Goal: Transaction & Acquisition: Purchase product/service

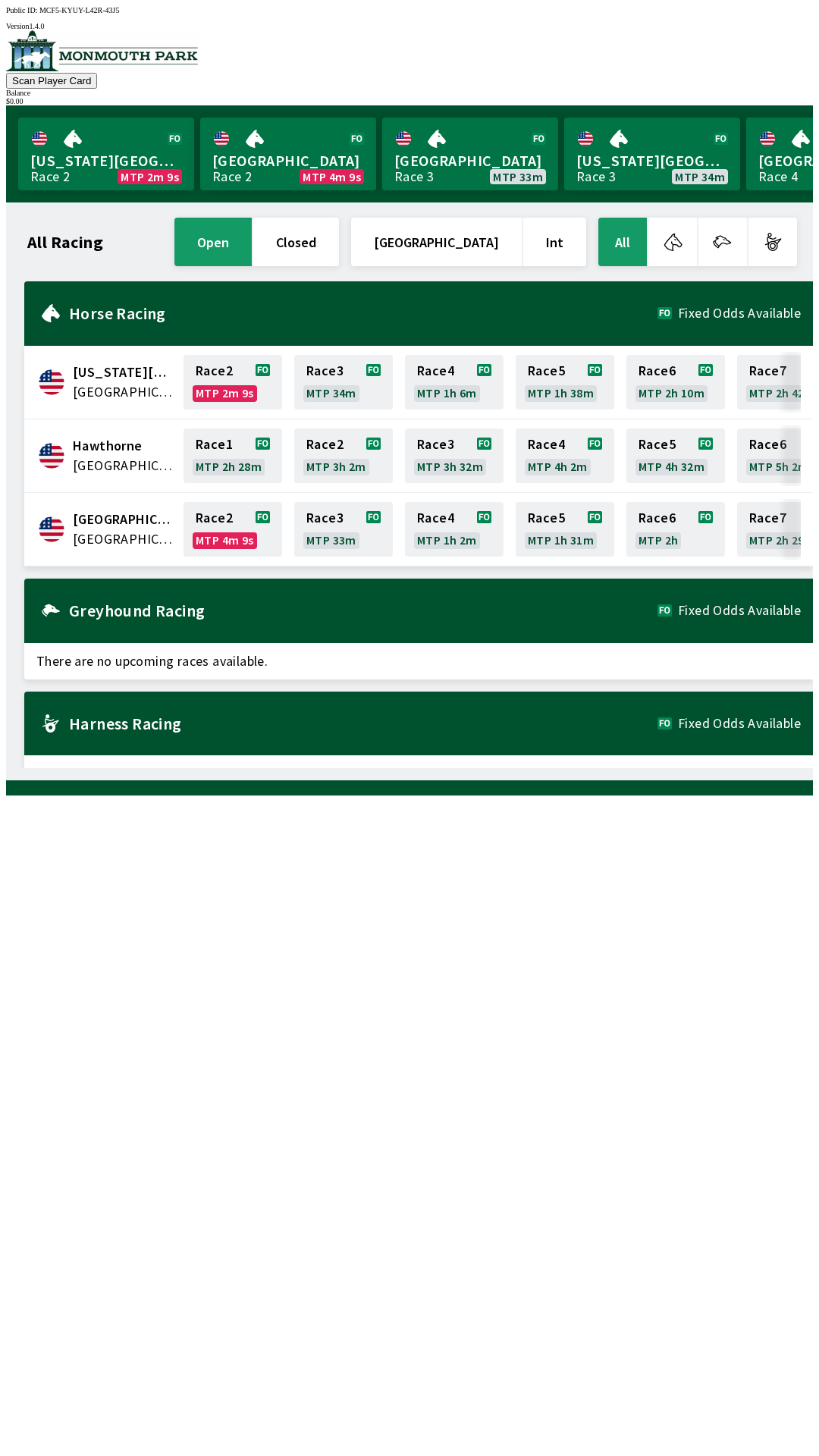
click at [75, 237] on h1 "All Racing" at bounding box center [65, 242] width 76 height 12
click at [251, 242] on button "open" at bounding box center [213, 242] width 78 height 48
click at [339, 254] on button "closed" at bounding box center [296, 242] width 85 height 48
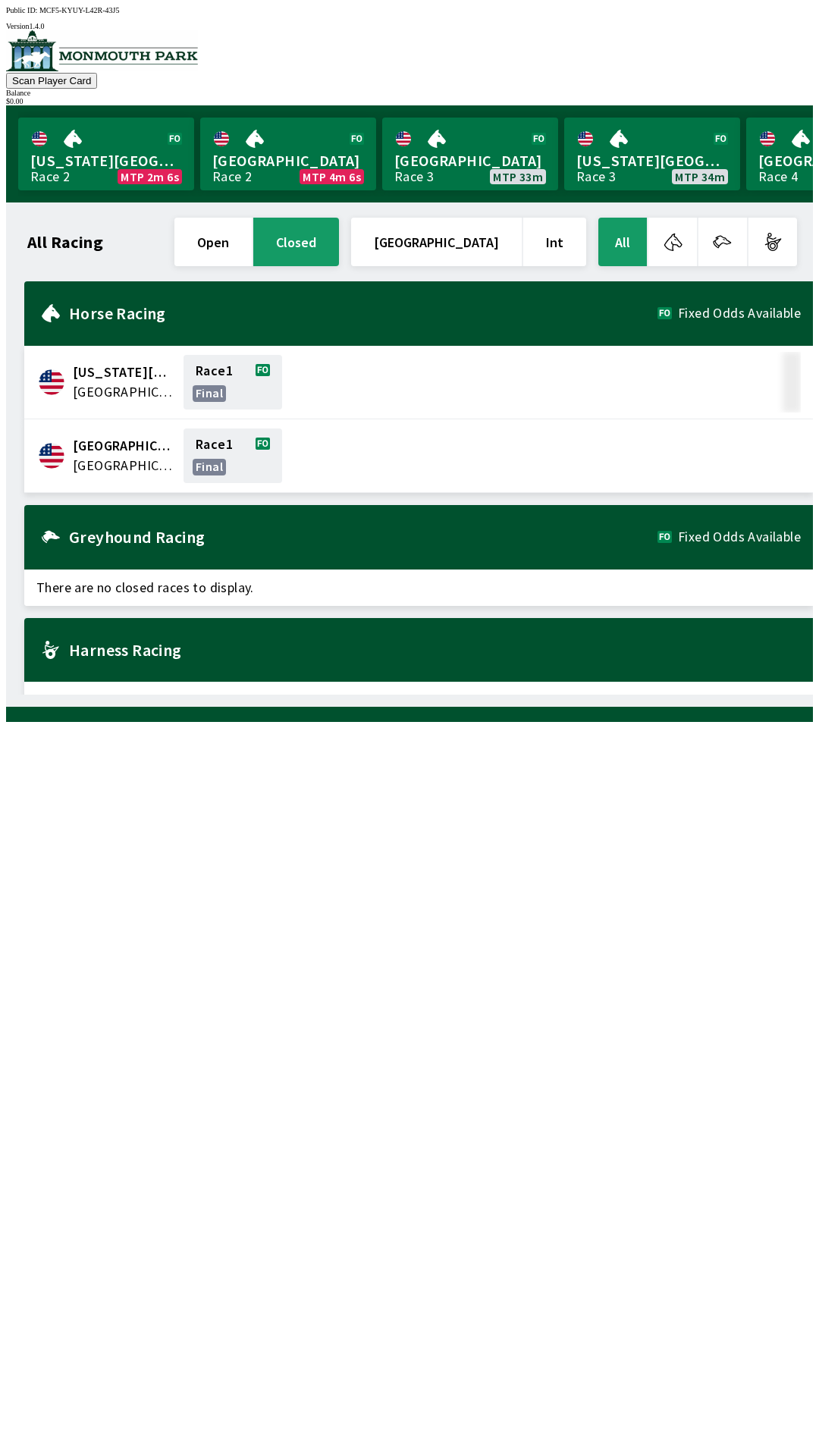
click at [160, 464] on span "[GEOGRAPHIC_DATA]" at bounding box center [123, 465] width 101 height 20
click at [134, 460] on span "[GEOGRAPHIC_DATA]" at bounding box center [123, 465] width 101 height 20
click at [175, 545] on div "Greyhound Racing Fixed Odds Available" at bounding box center [418, 537] width 789 height 65
click at [72, 544] on div "Greyhound Racing Fixed Odds Available" at bounding box center [418, 537] width 789 height 65
click at [151, 446] on span "[GEOGRAPHIC_DATA]" at bounding box center [123, 446] width 101 height 20
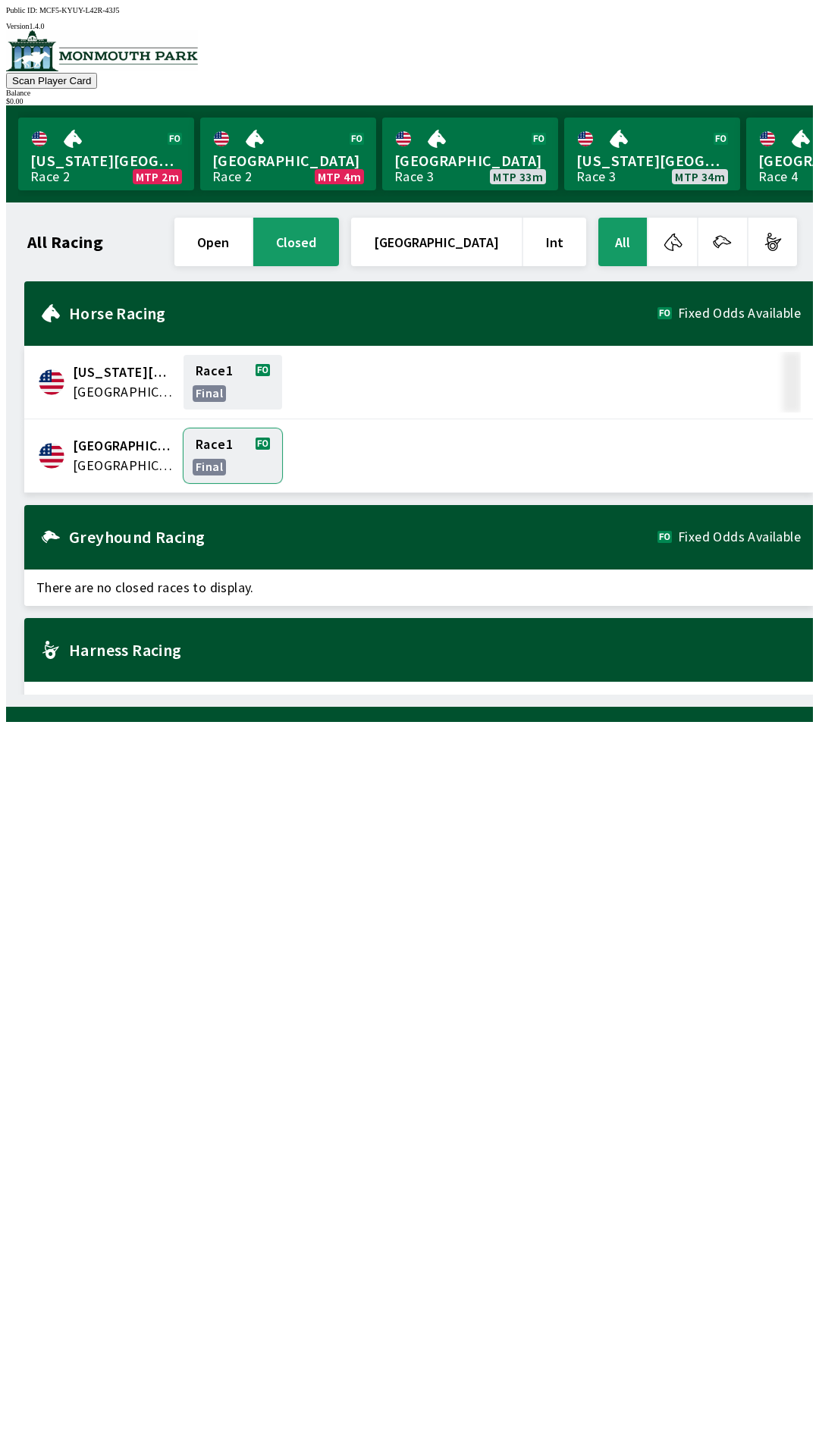
click at [210, 462] on link "Race 1 final" at bounding box center [233, 456] width 98 height 55
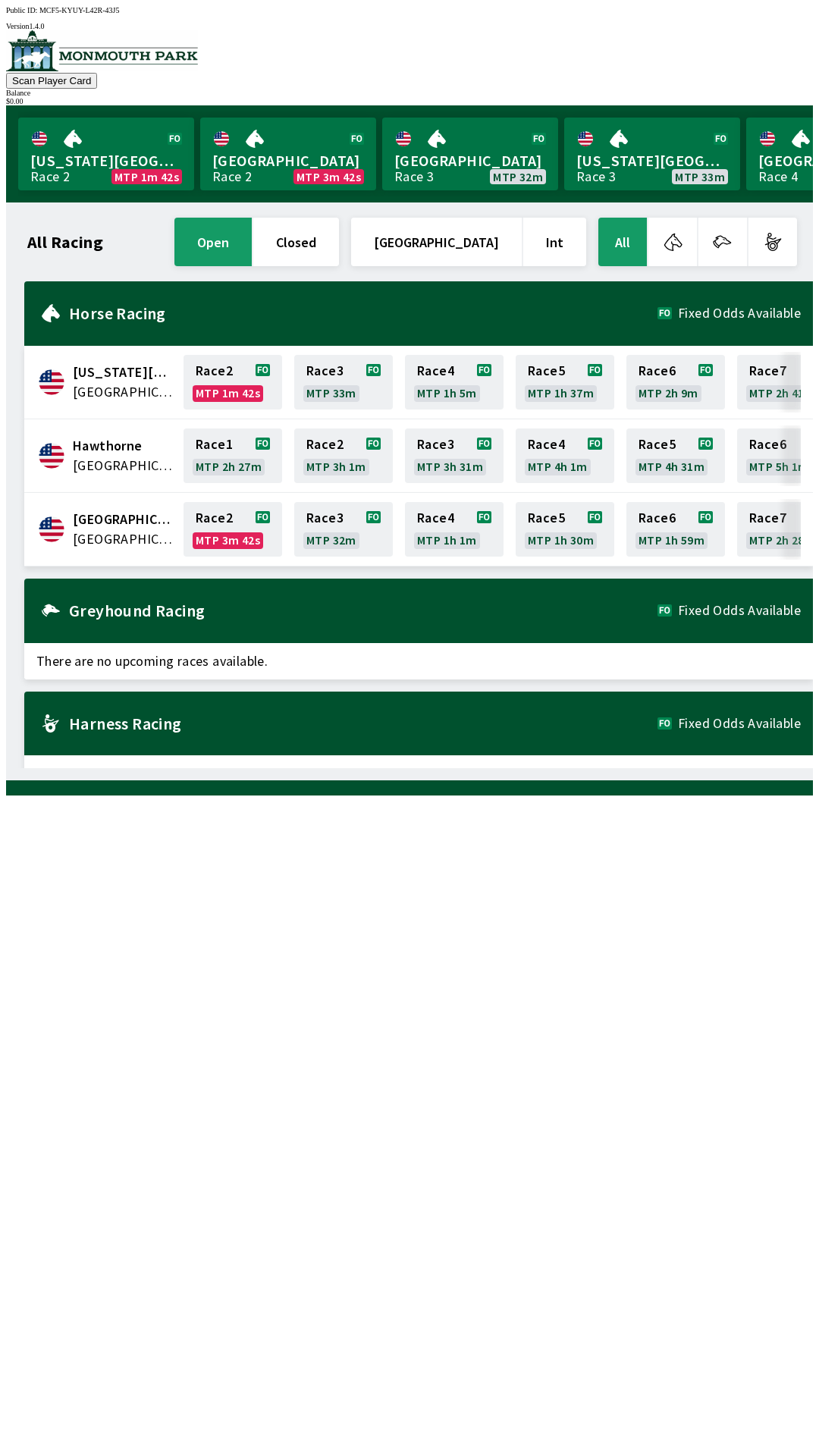
click at [131, 517] on span "[GEOGRAPHIC_DATA]" at bounding box center [123, 519] width 101 height 20
click at [218, 538] on link "Race 2 MTP 3m 41s" at bounding box center [233, 529] width 98 height 55
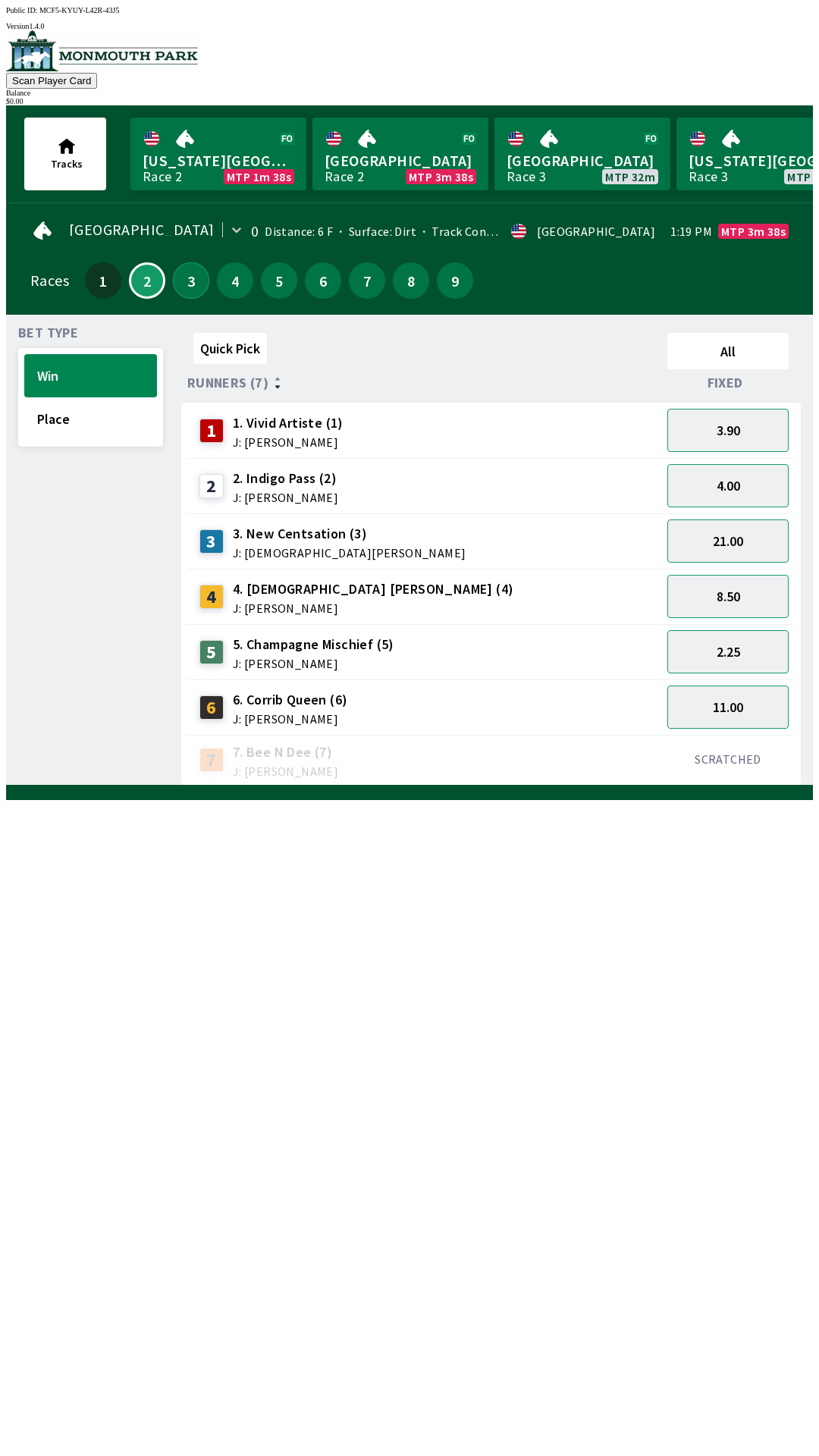
click at [188, 275] on button "3" at bounding box center [191, 280] width 36 height 36
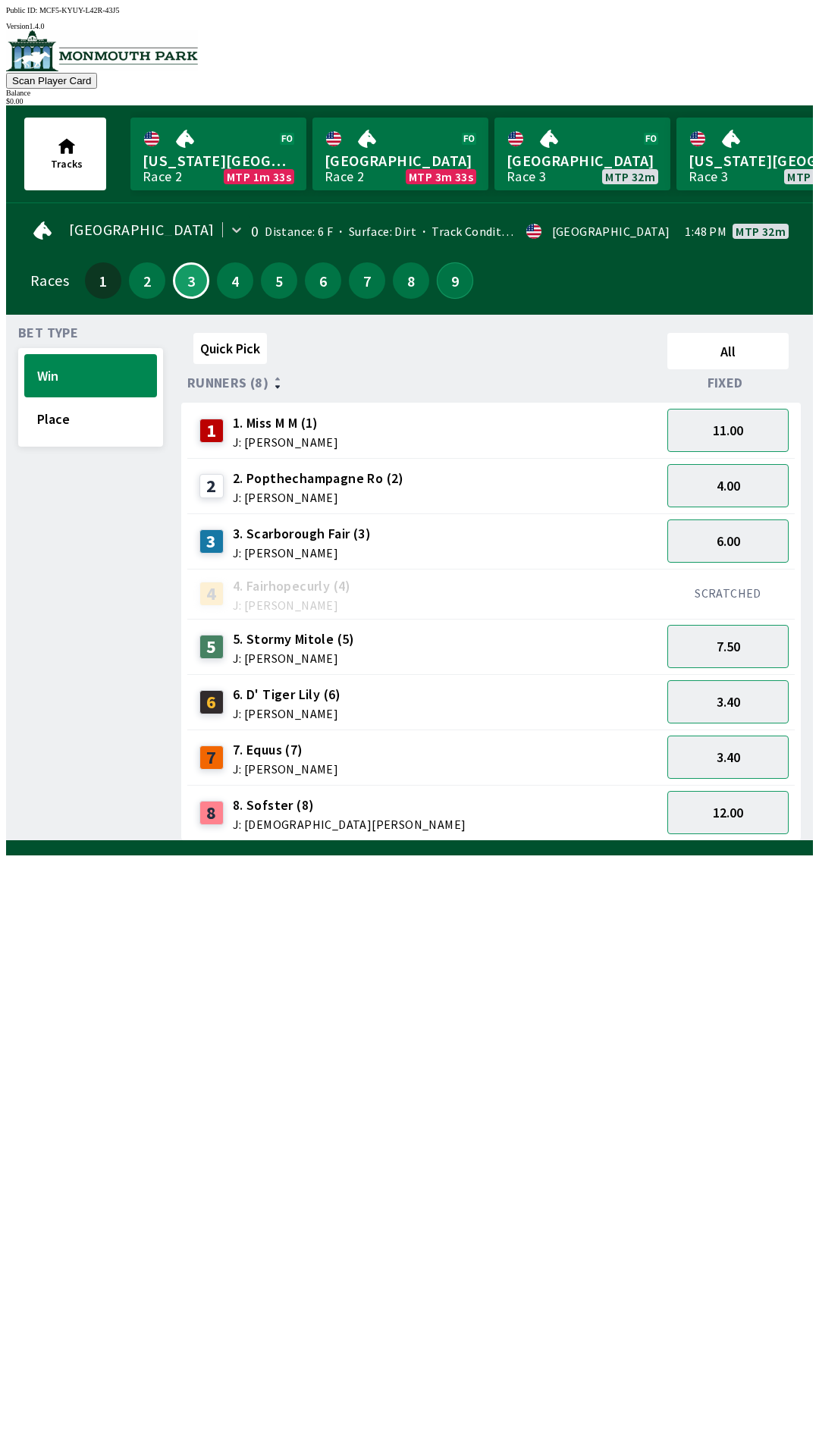
click at [456, 268] on button "9" at bounding box center [455, 280] width 36 height 36
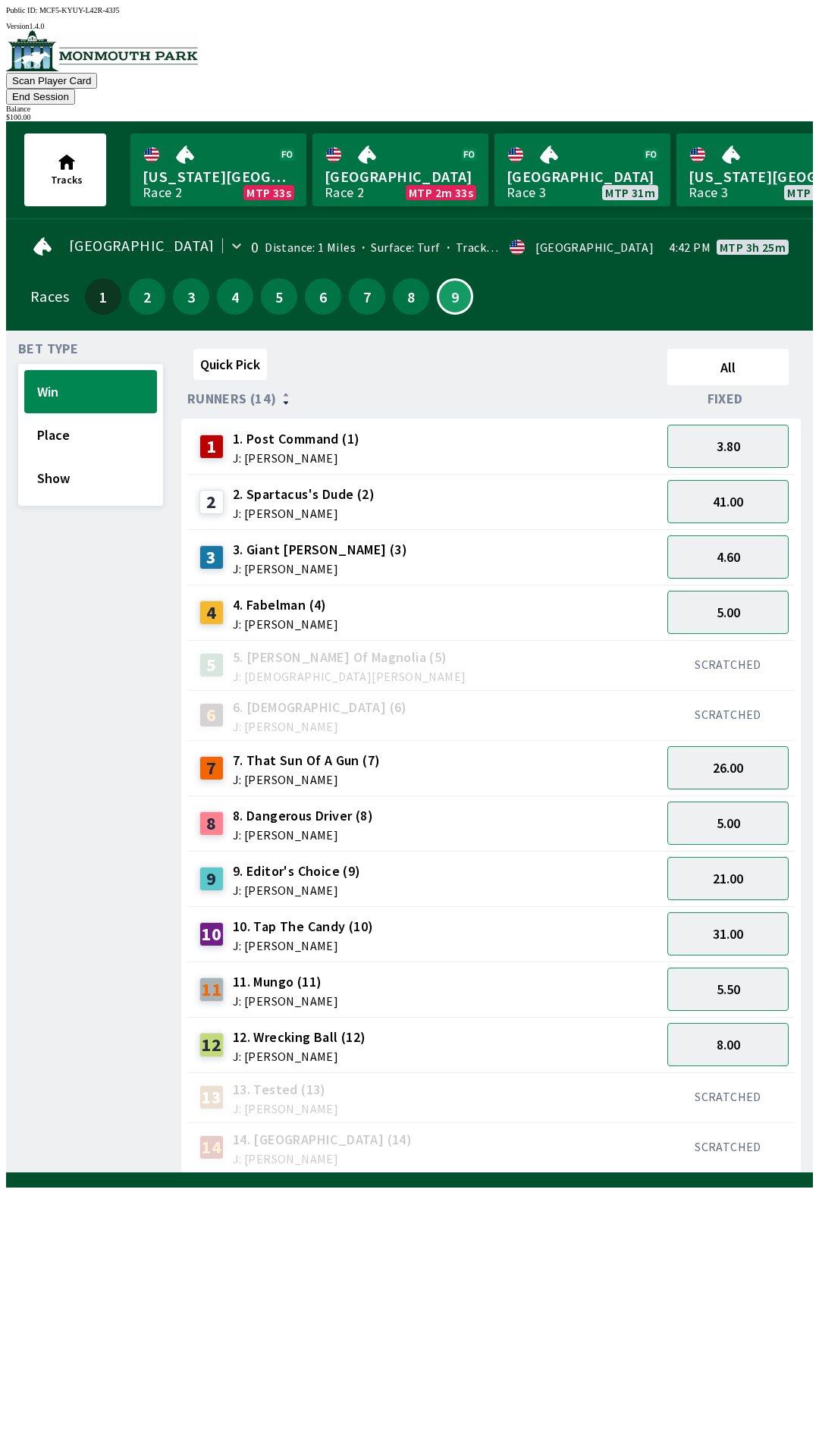
click at [75, 88] on button "End Session" at bounding box center [40, 96] width 69 height 16
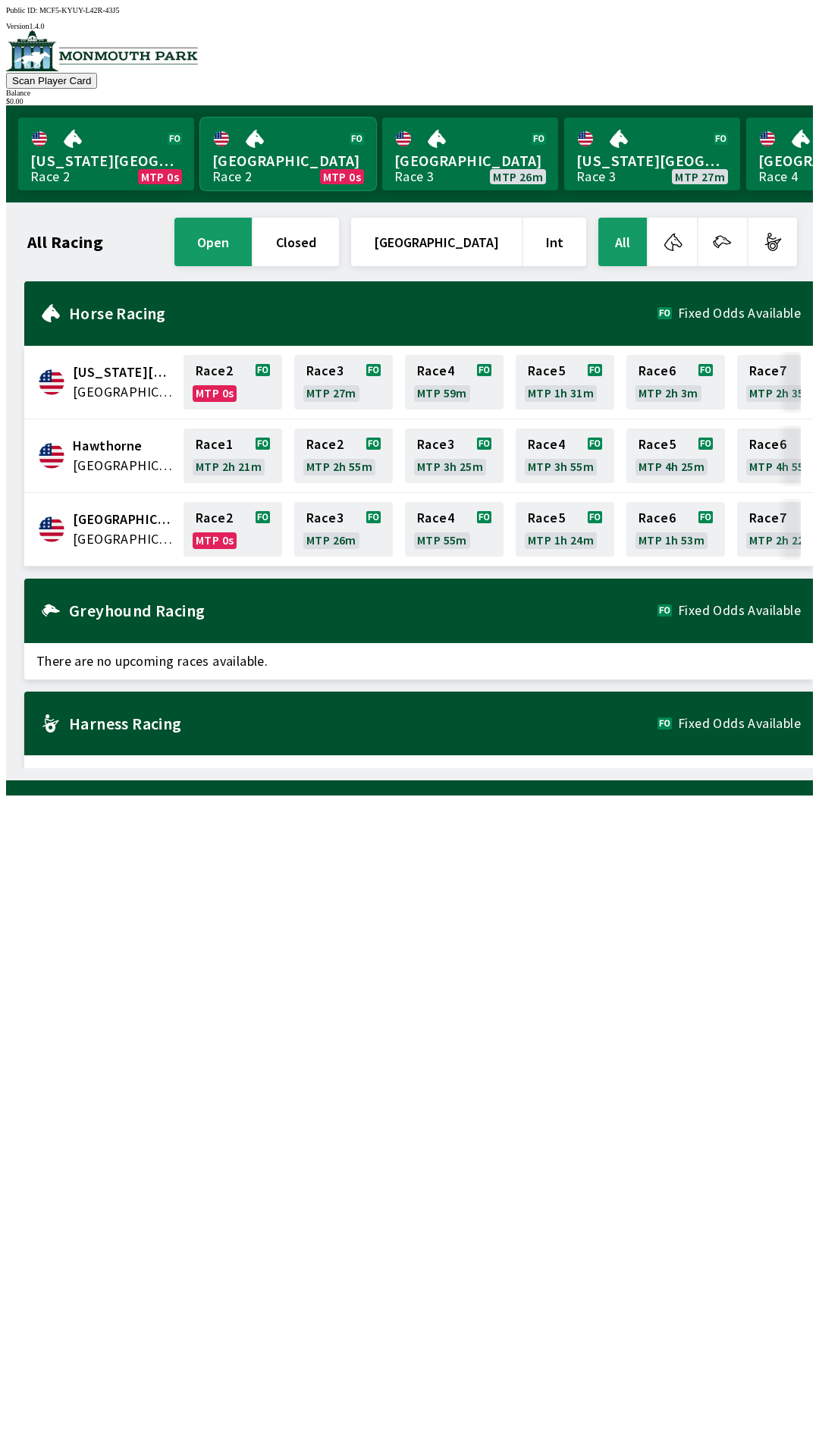
click at [260, 179] on link "Monmouth Park Race 2 MTP 0s" at bounding box center [288, 154] width 176 height 73
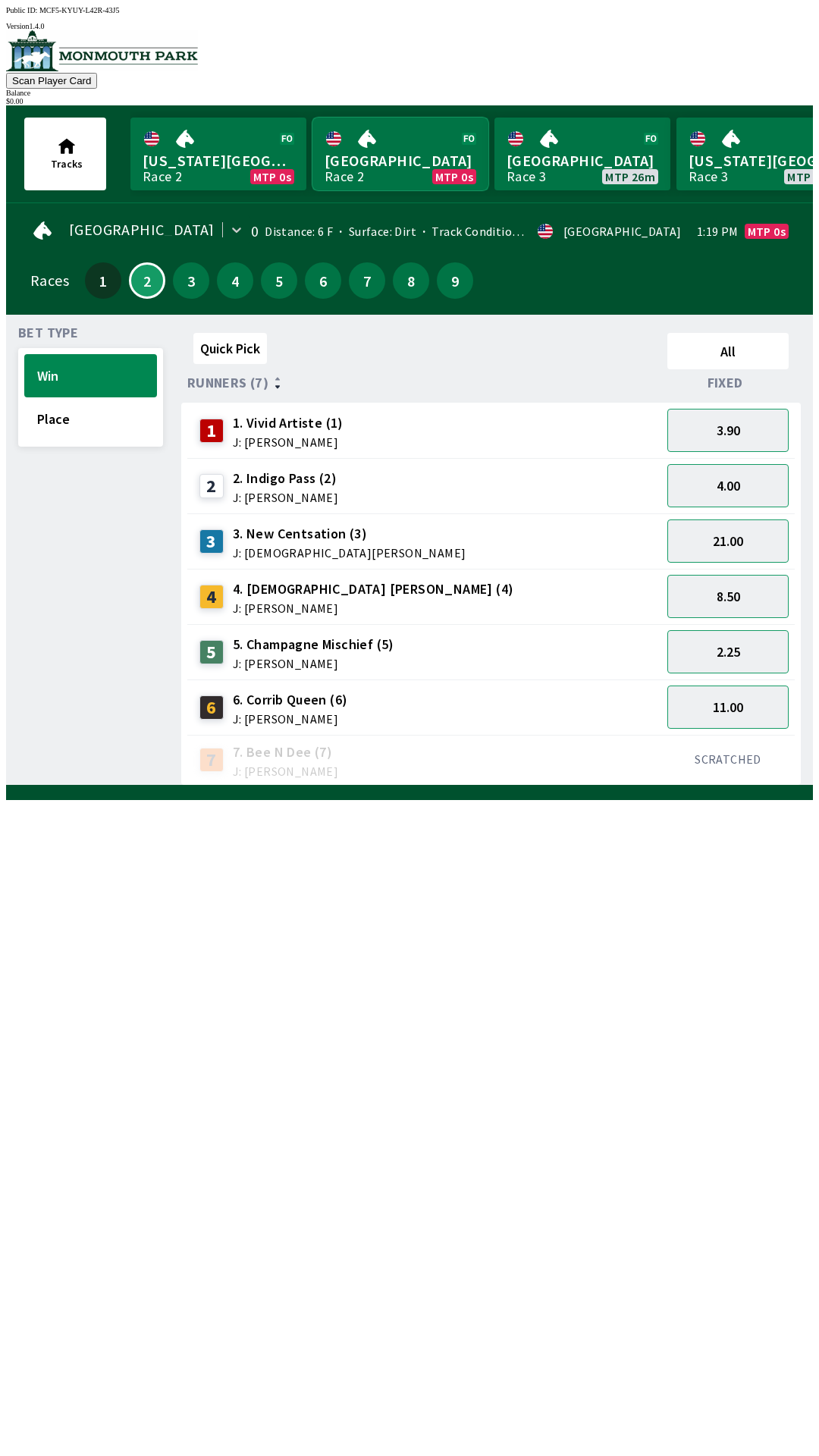
click at [313, 175] on link "Monmouth Park Race 2 MTP 0s" at bounding box center [400, 154] width 176 height 73
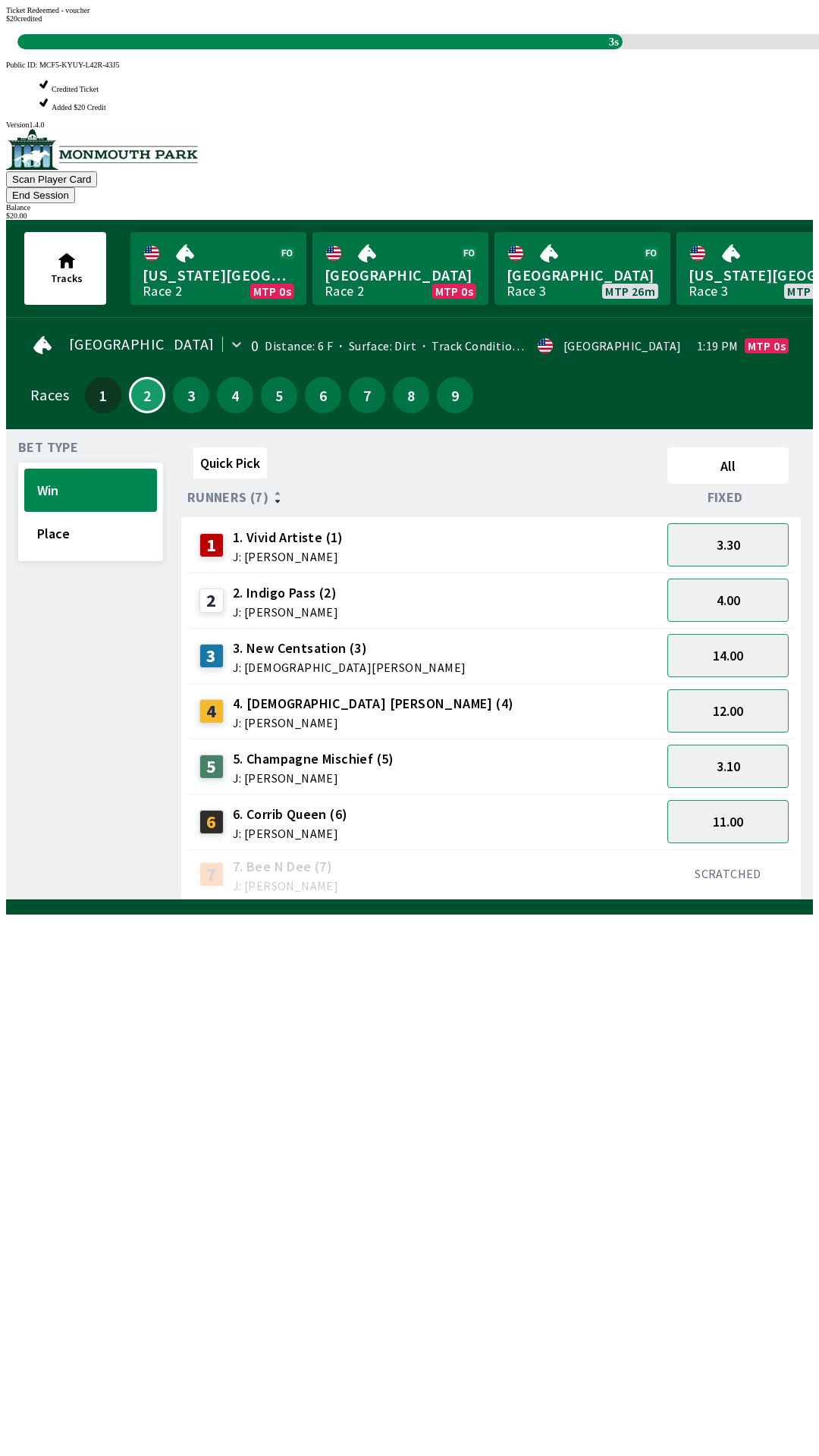
click at [455, 900] on div "Quick Pick All Runners (7) Fixed 1 1. Vivid Artiste (1) J: [PERSON_NAME] 3.30 2…" at bounding box center [497, 670] width 631 height 458
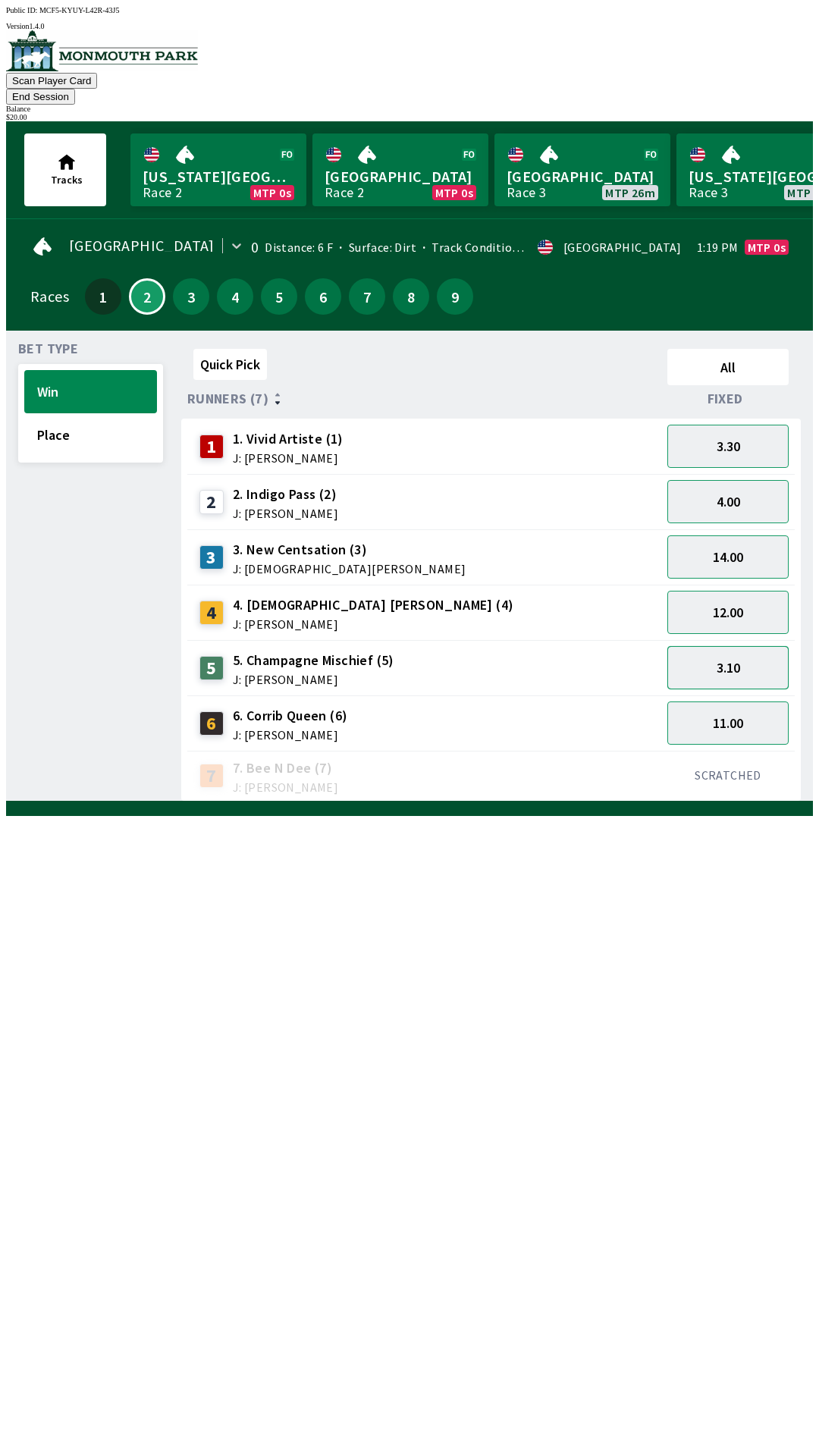
click at [762, 650] on button "3.10" at bounding box center [729, 668] width 122 height 43
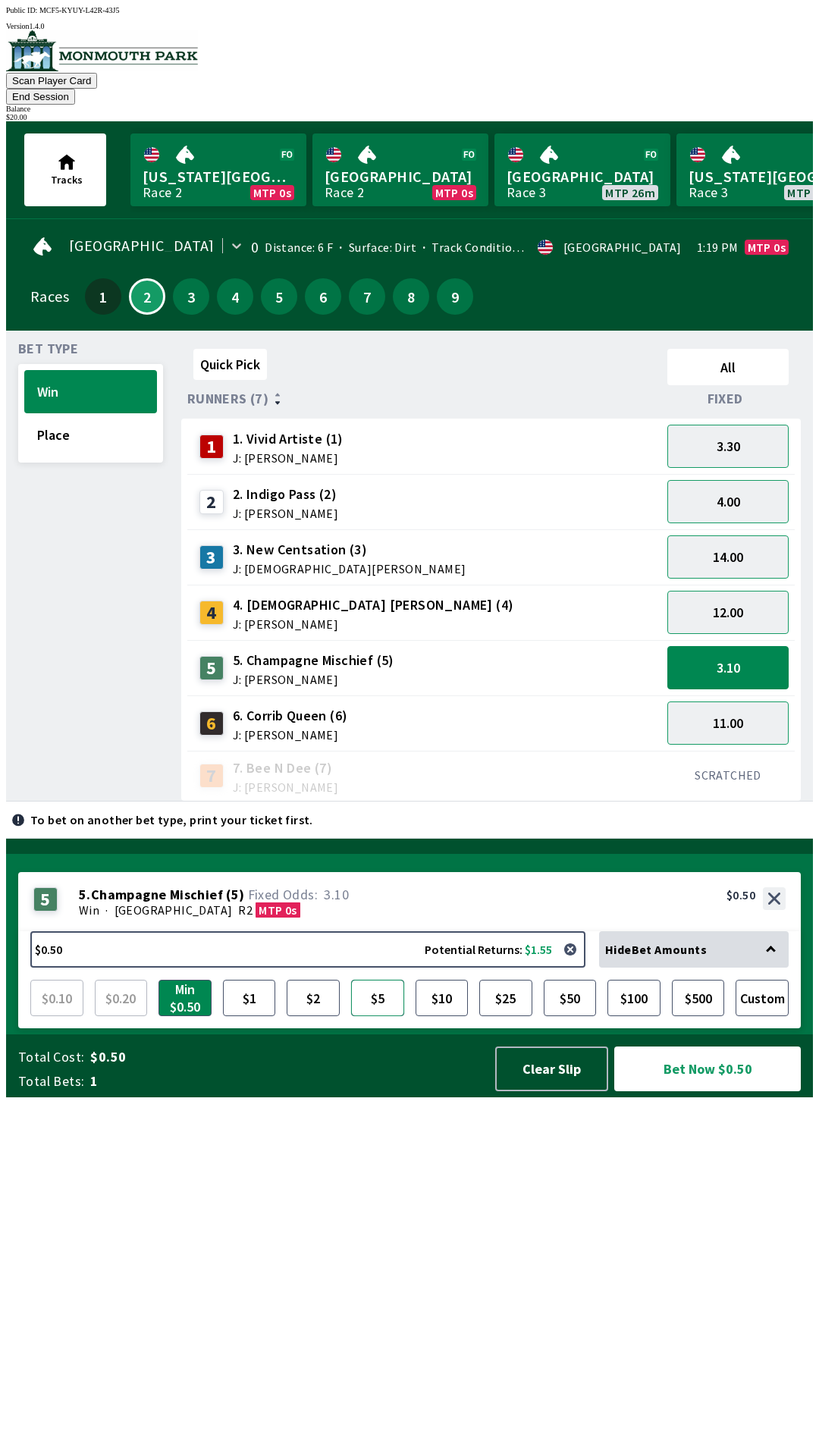
click at [394, 1016] on button "$5" at bounding box center [378, 998] width 53 height 36
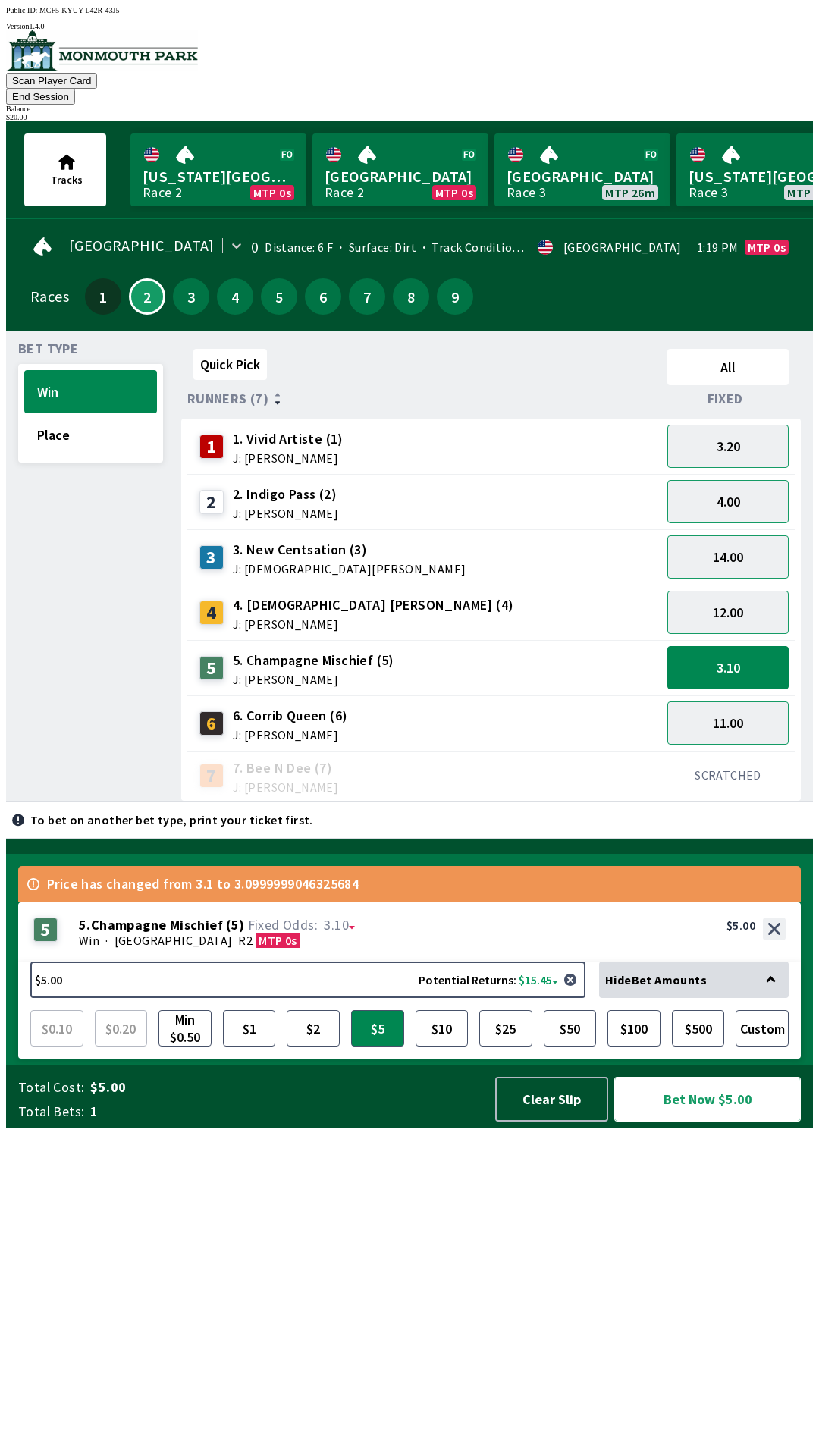
click at [708, 1121] on button "Bet Now $5.00" at bounding box center [708, 1100] width 187 height 45
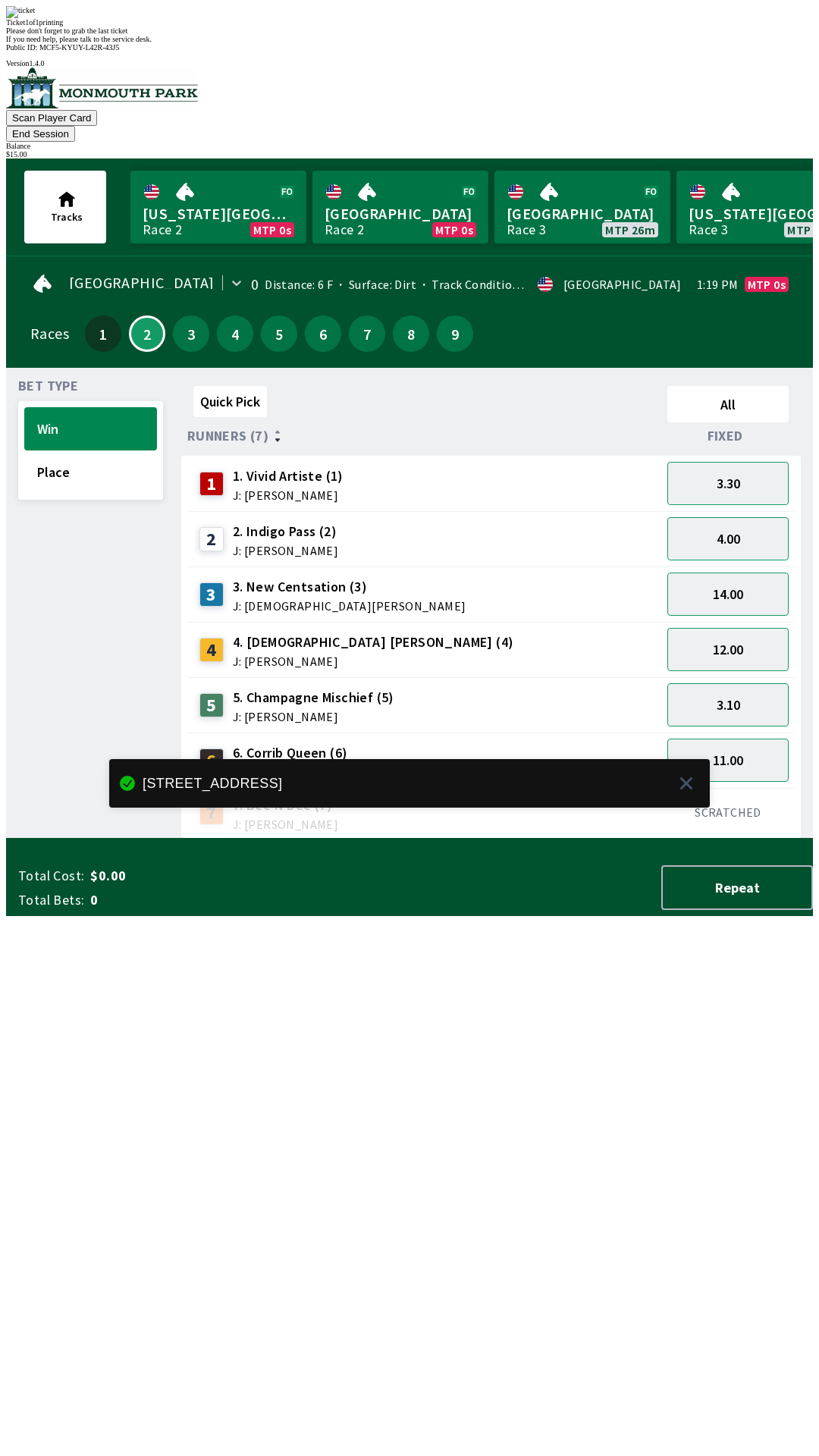
click at [430, 838] on div "Quick Pick All Runners (7) Fixed 1 1. Vivid Artiste (1) J: [PERSON_NAME] 3.30 2…" at bounding box center [497, 609] width 631 height 458
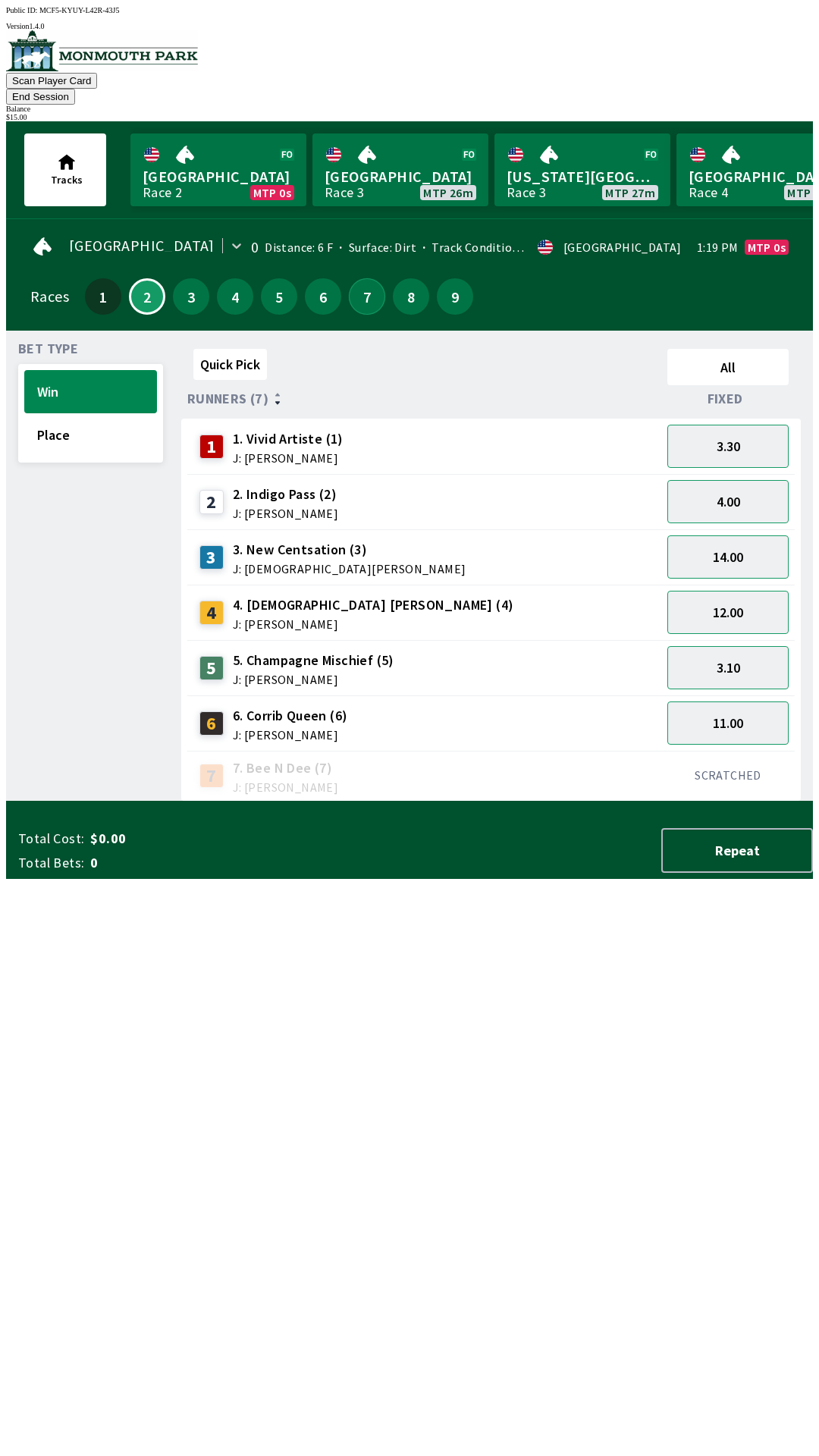
click at [371, 285] on button "7" at bounding box center [366, 296] width 36 height 36
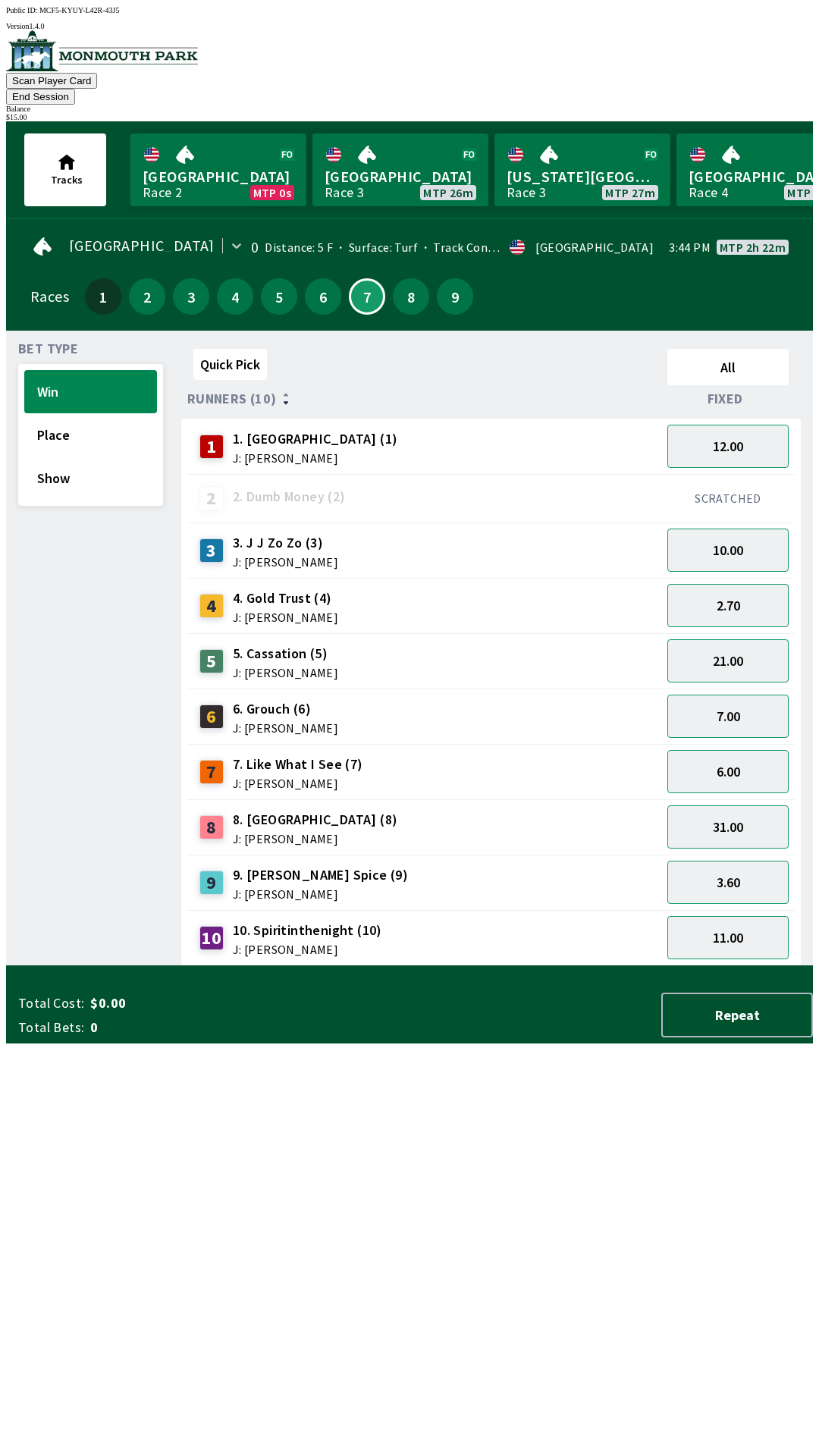
click at [393, 289] on div "8" at bounding box center [410, 296] width 36 height 36
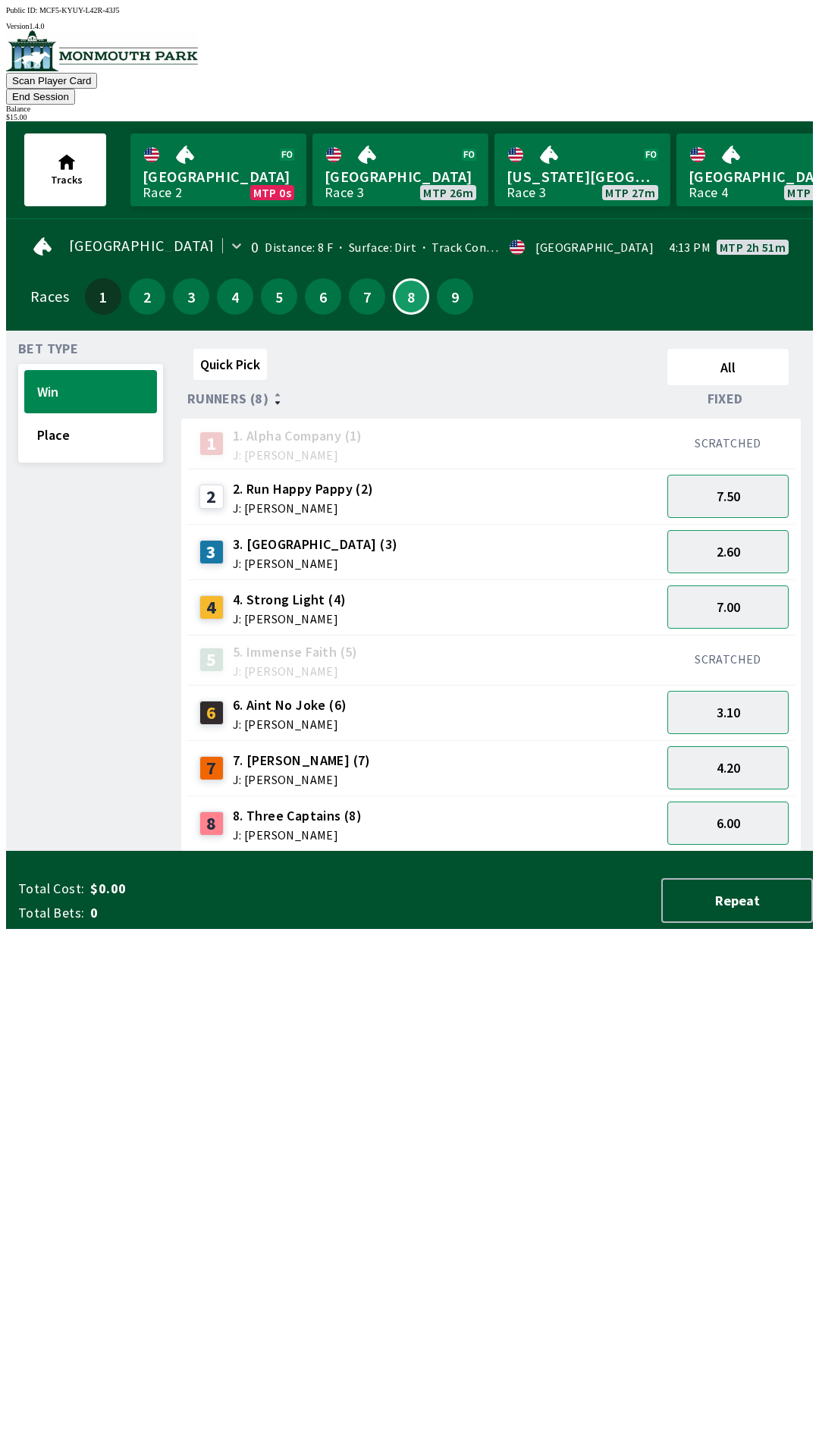
click at [75, 88] on button "End Session" at bounding box center [40, 96] width 69 height 16
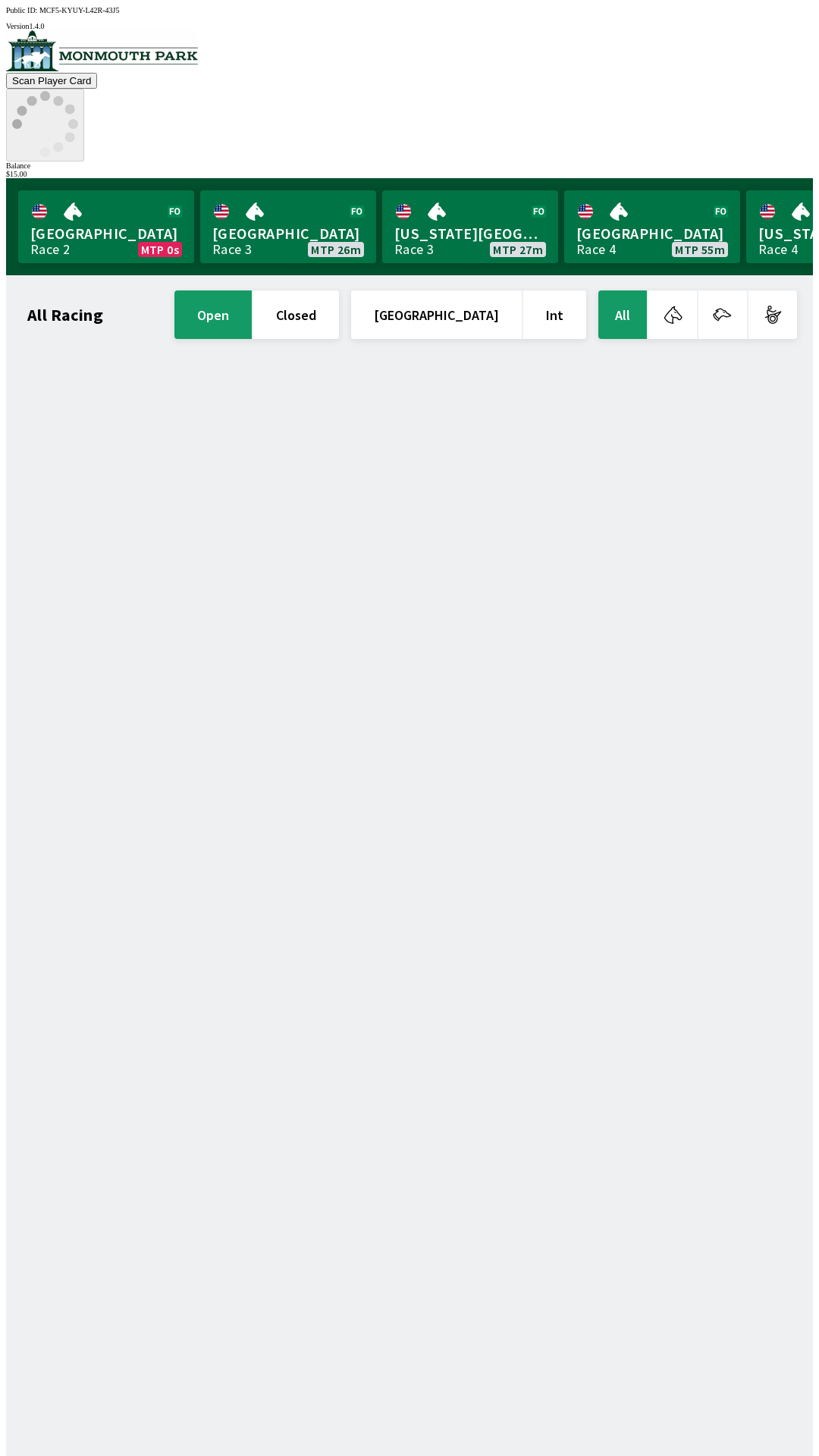
click at [50, 147] on circle at bounding box center [45, 152] width 10 height 10
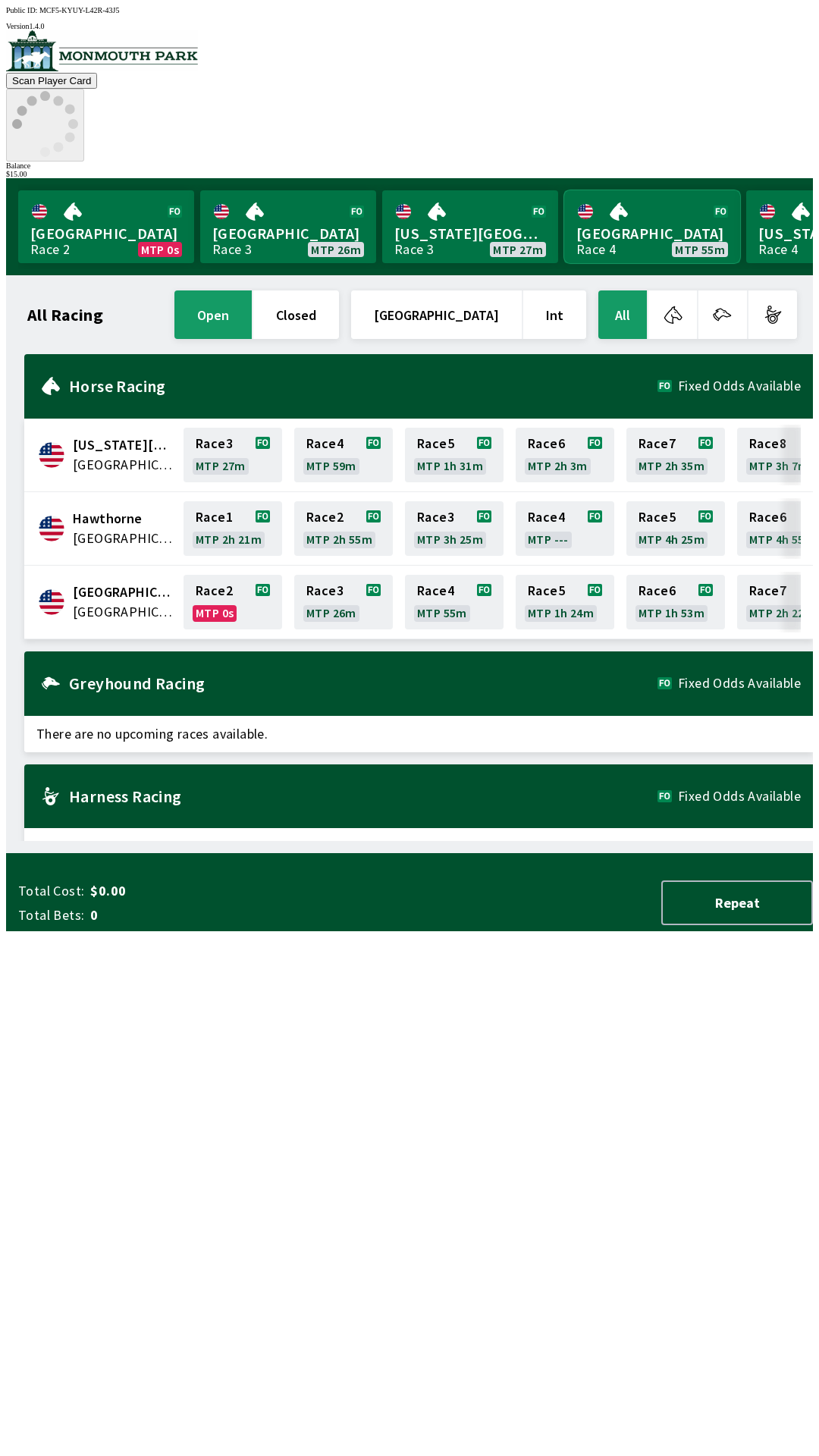
click at [641, 190] on link "[GEOGRAPHIC_DATA] Race 4 MTP 55m" at bounding box center [652, 227] width 176 height 73
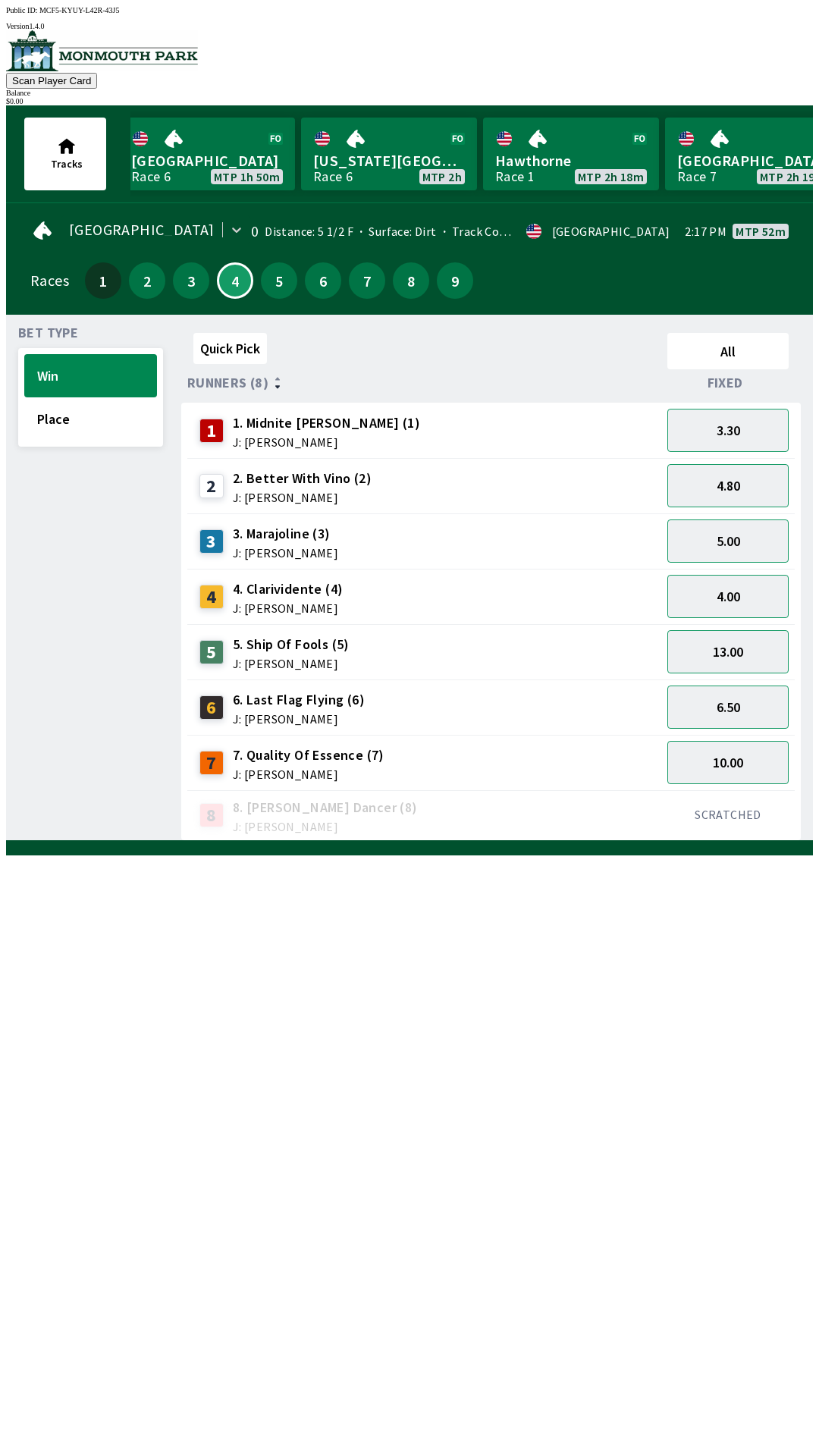
scroll to position [0, 1113]
